Goal: Navigation & Orientation: Find specific page/section

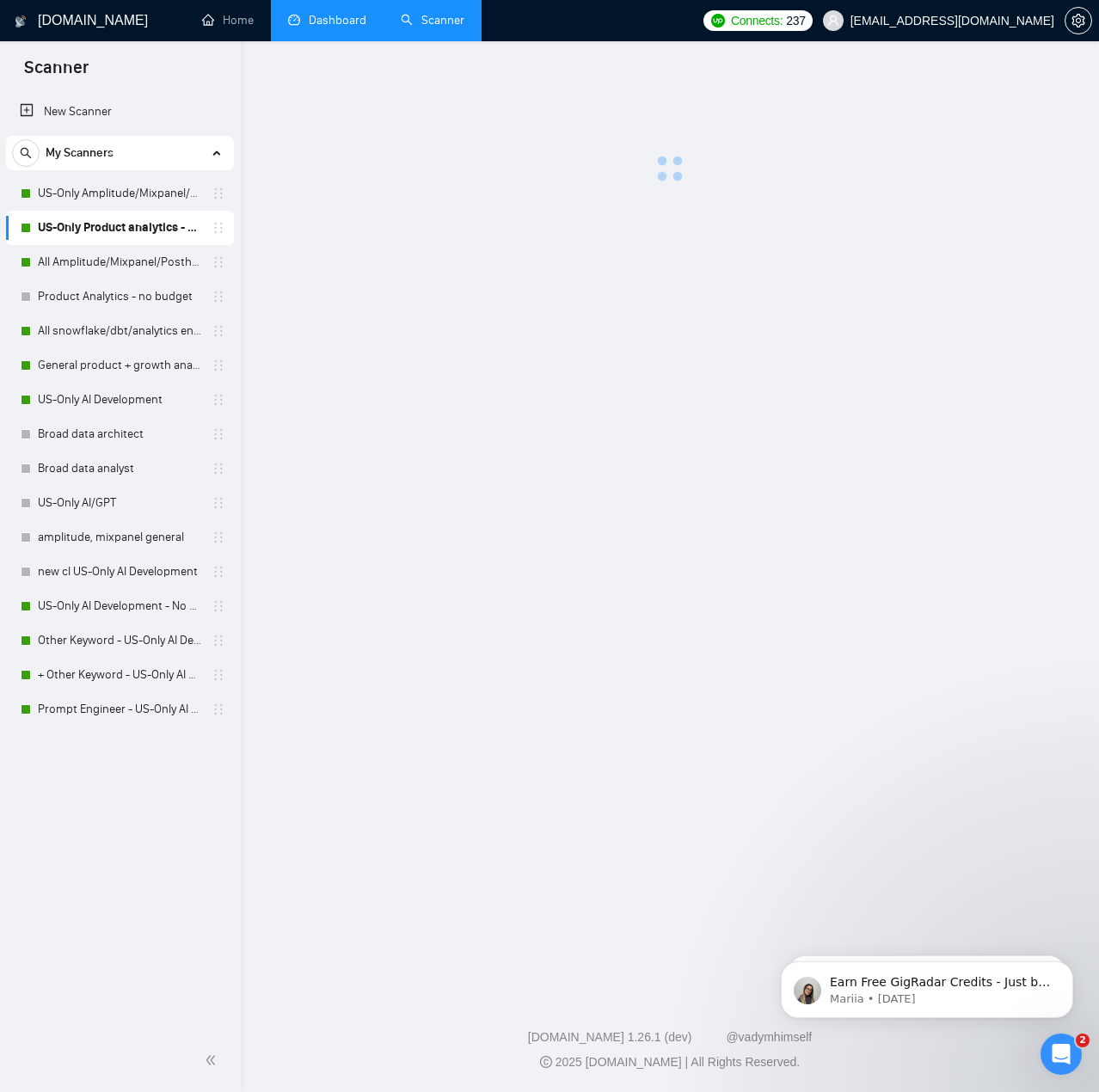
click at [346, 18] on link "Dashboard" at bounding box center [327, 20] width 78 height 15
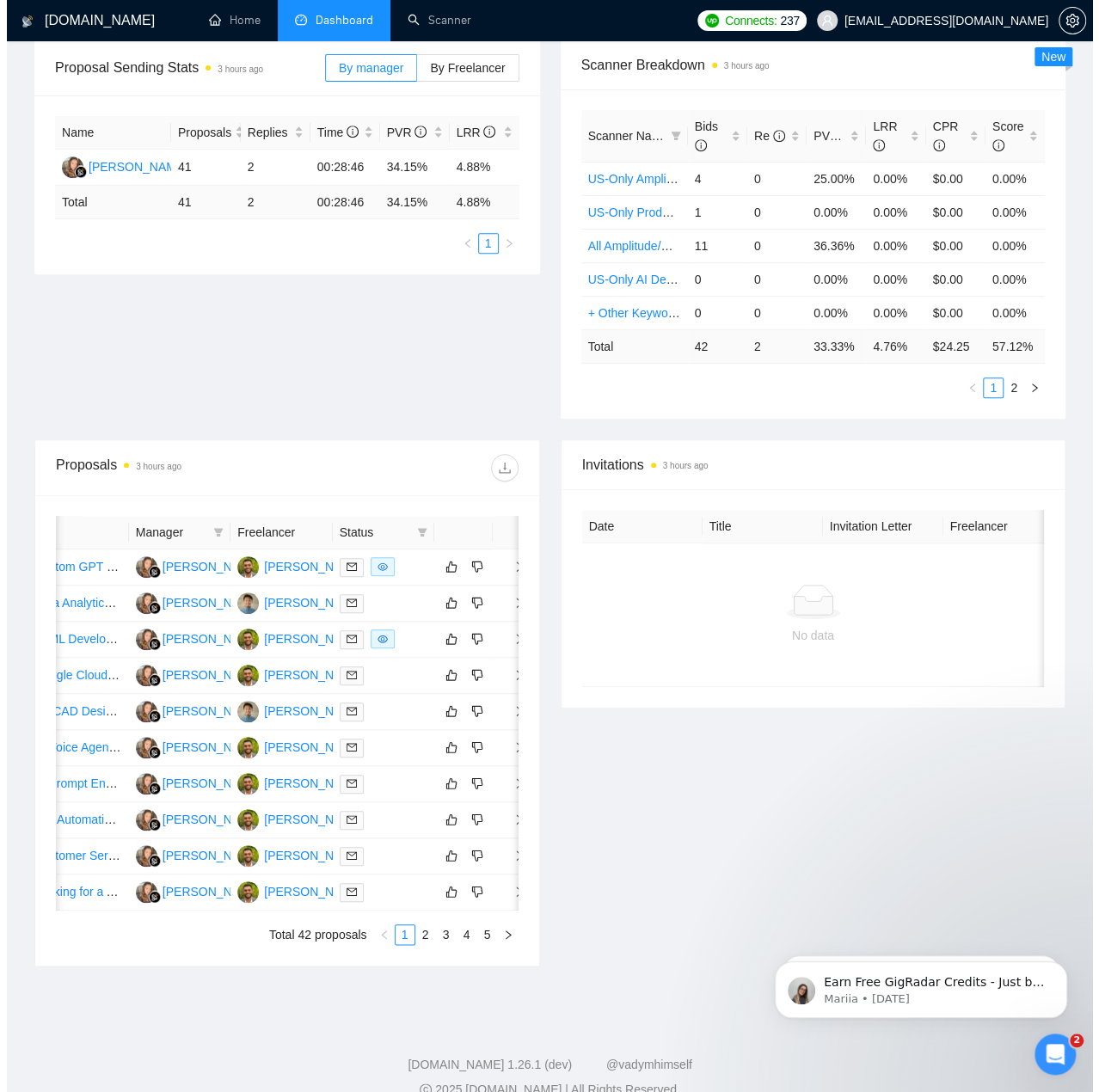
scroll to position [373, 0]
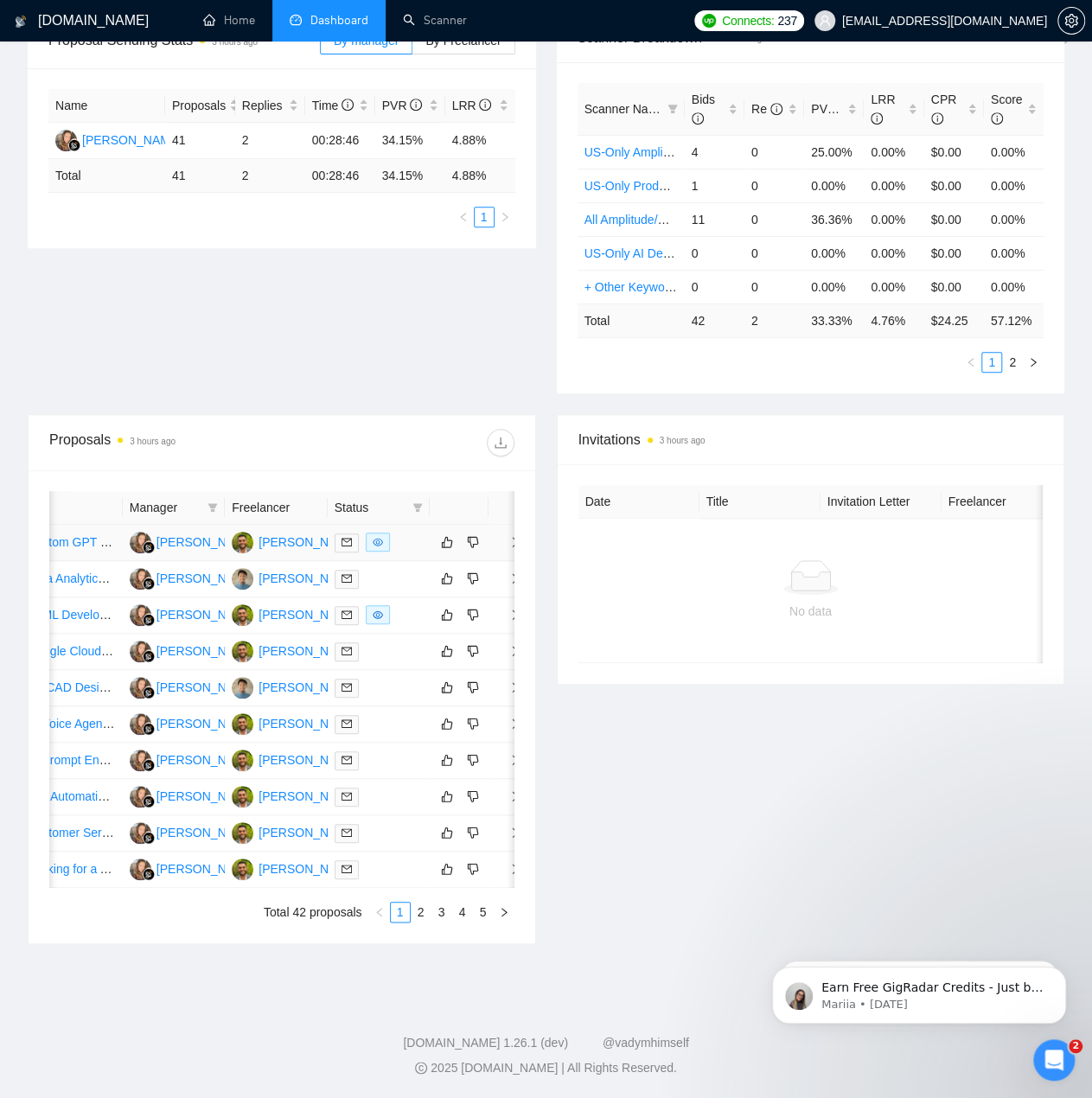
click at [397, 532] on div at bounding box center [378, 542] width 88 height 20
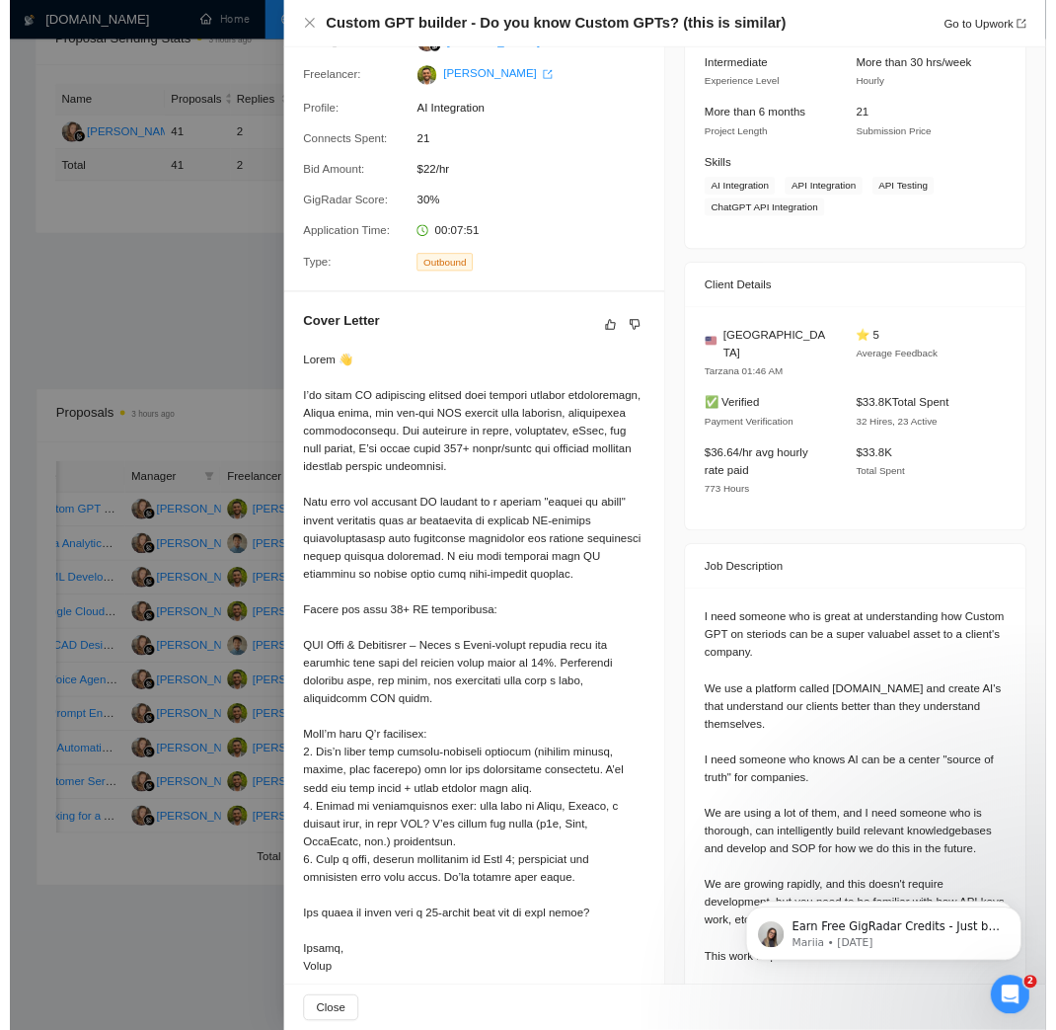
scroll to position [445, 0]
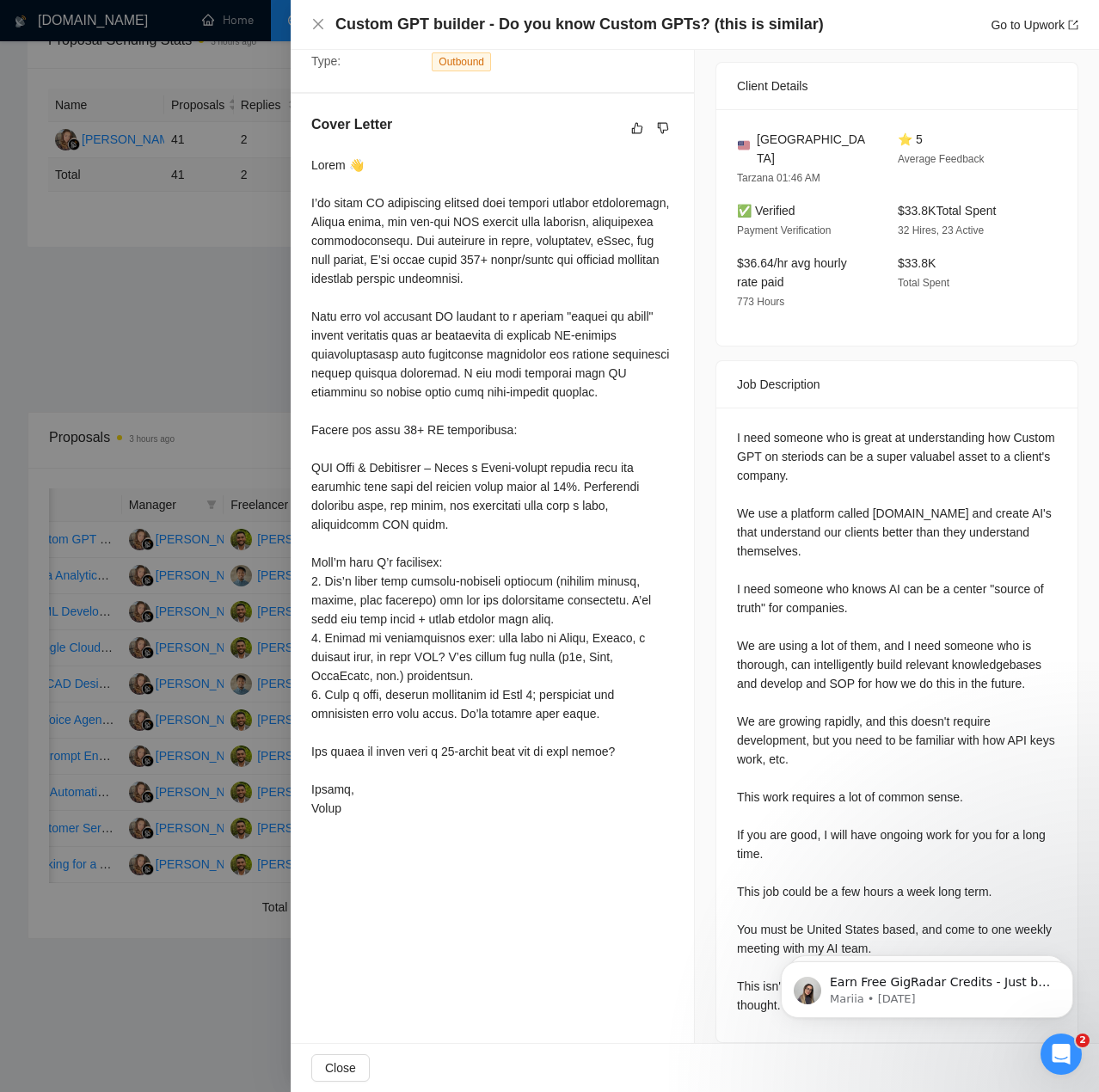
click at [239, 242] on div at bounding box center [550, 546] width 1099 height 1092
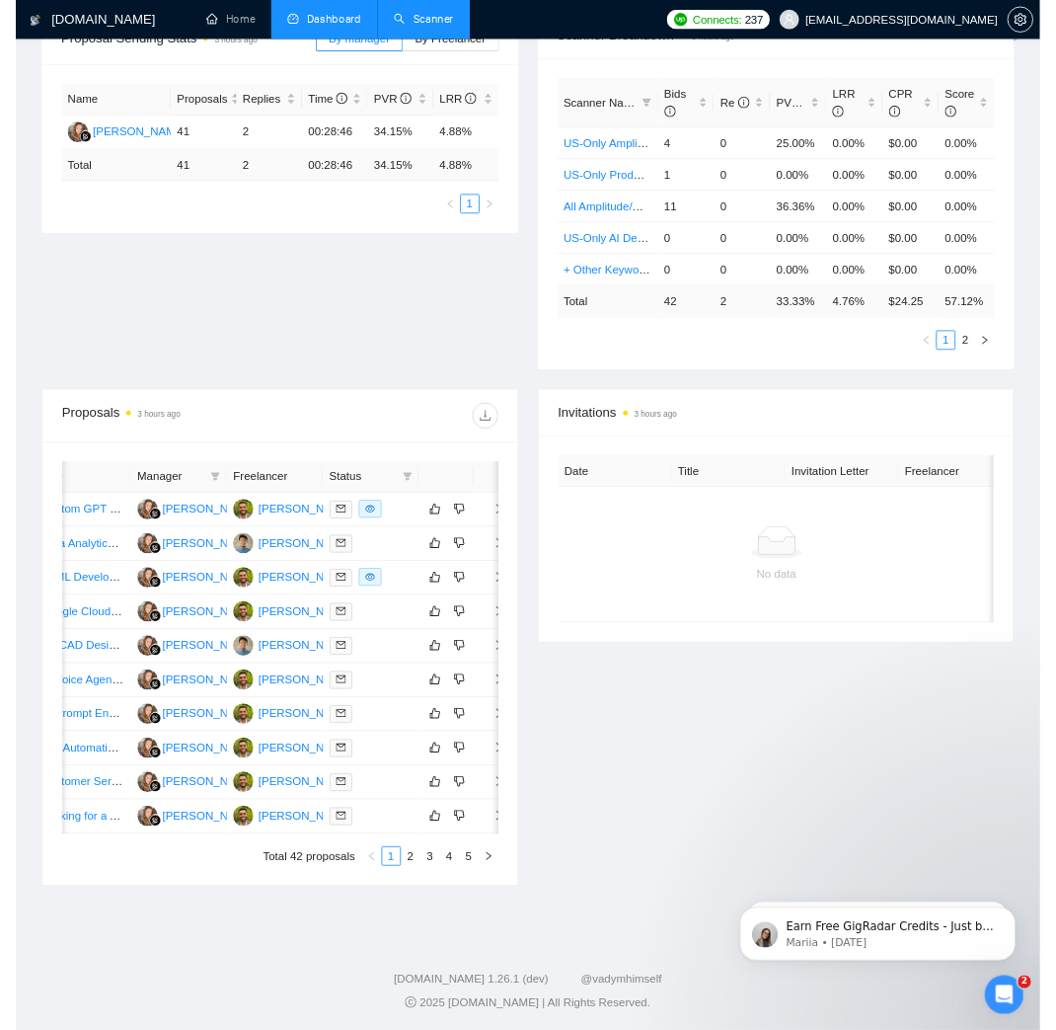
scroll to position [0, 0]
